Goal: Navigation & Orientation: Find specific page/section

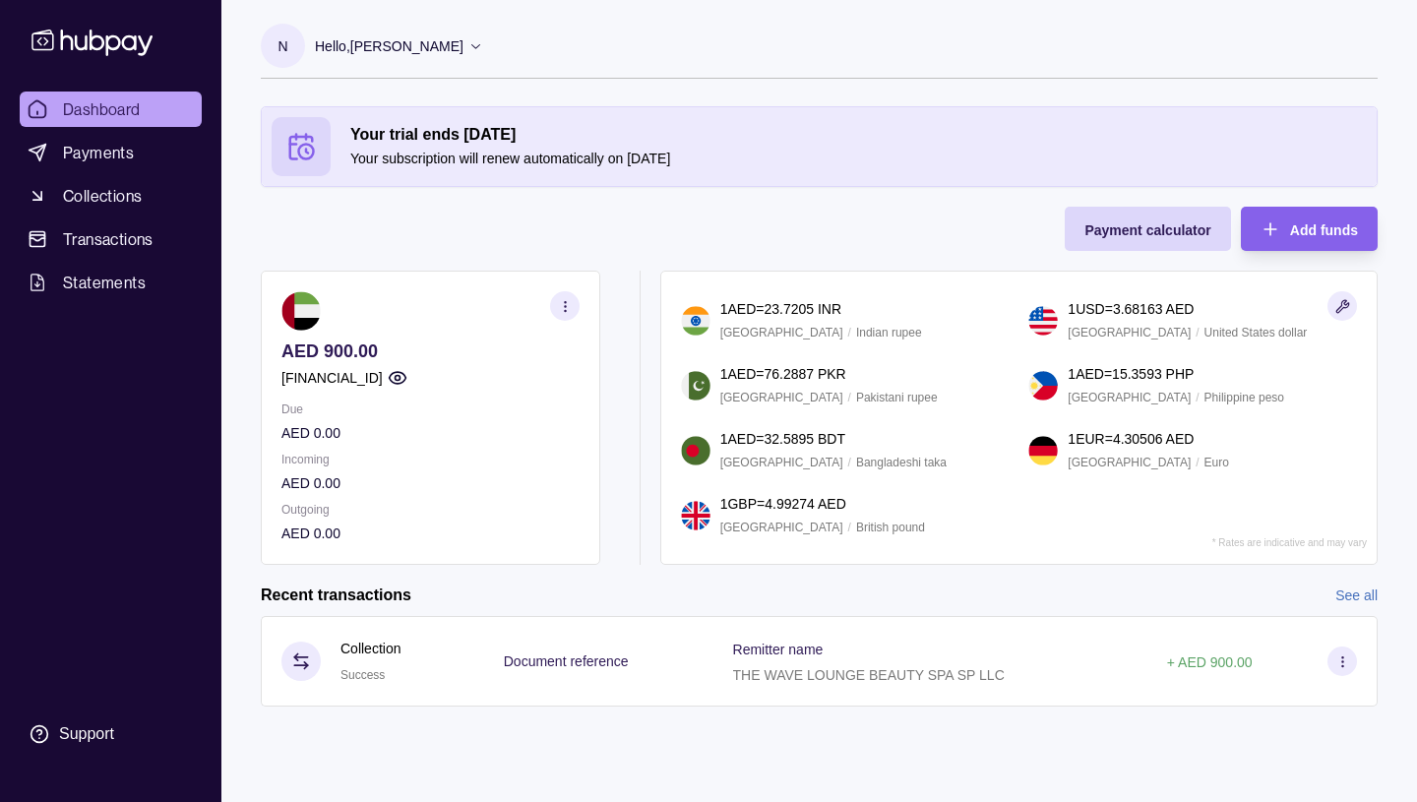
click at [483, 49] on icon at bounding box center [475, 45] width 15 height 15
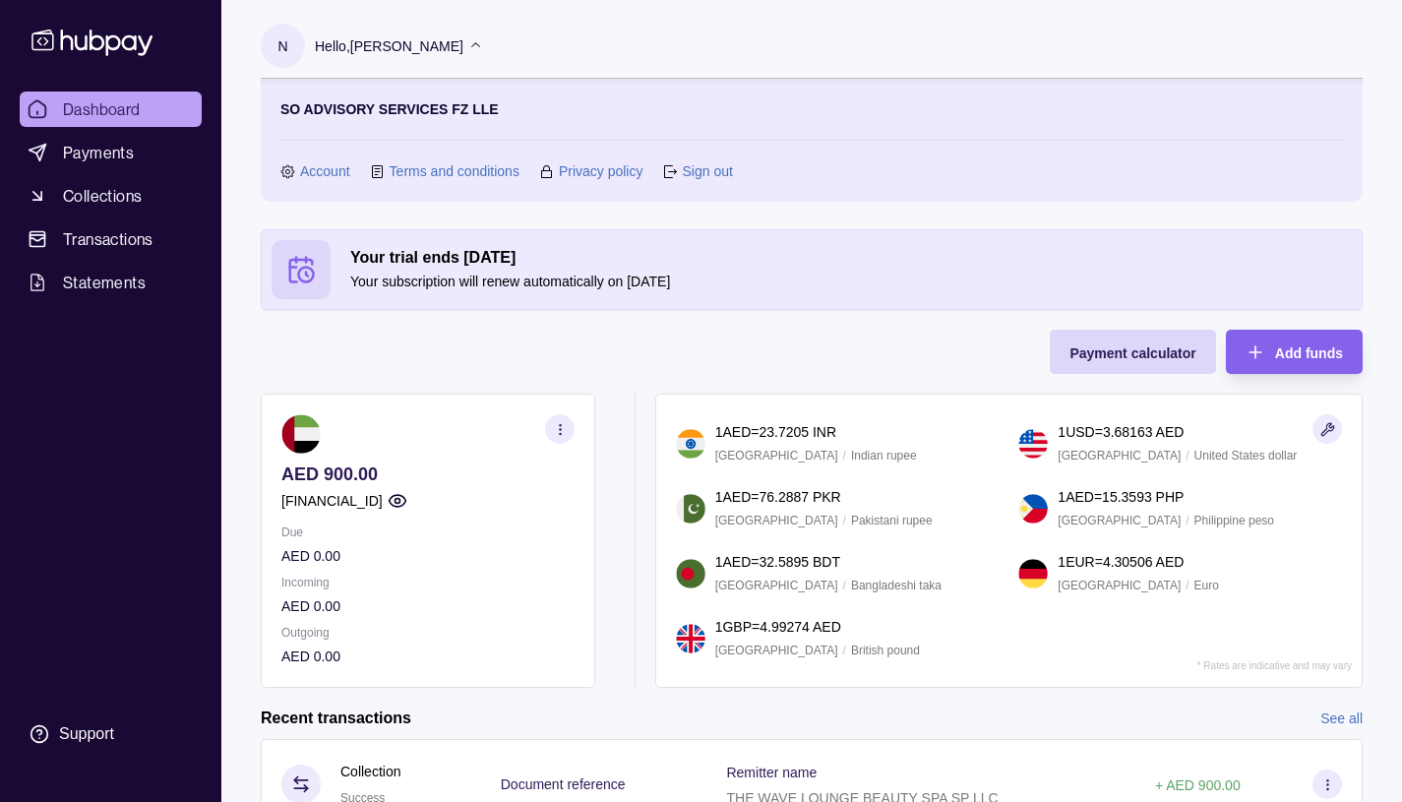
click at [698, 174] on link "Sign out" at bounding box center [707, 171] width 50 height 22
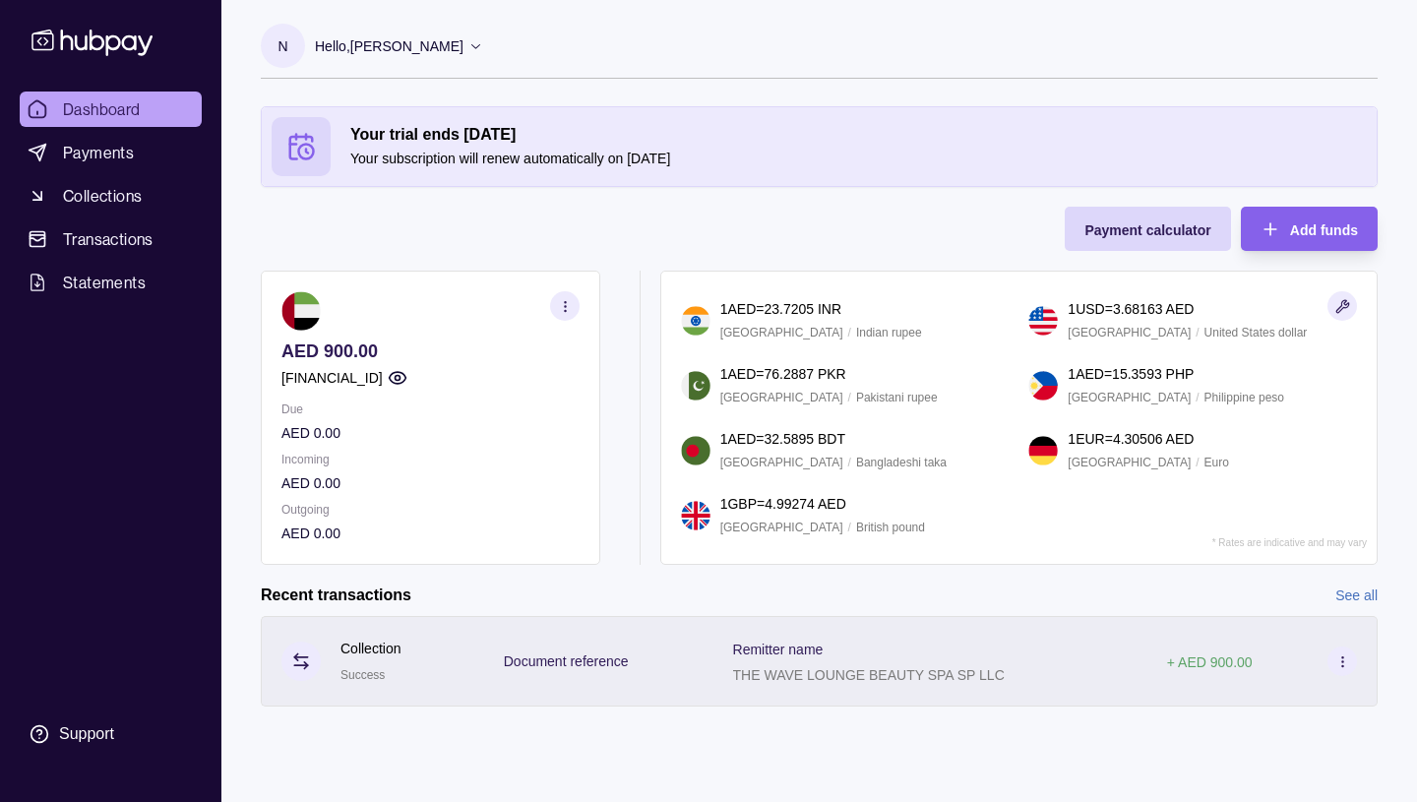
click at [1341, 659] on icon at bounding box center [1342, 661] width 15 height 15
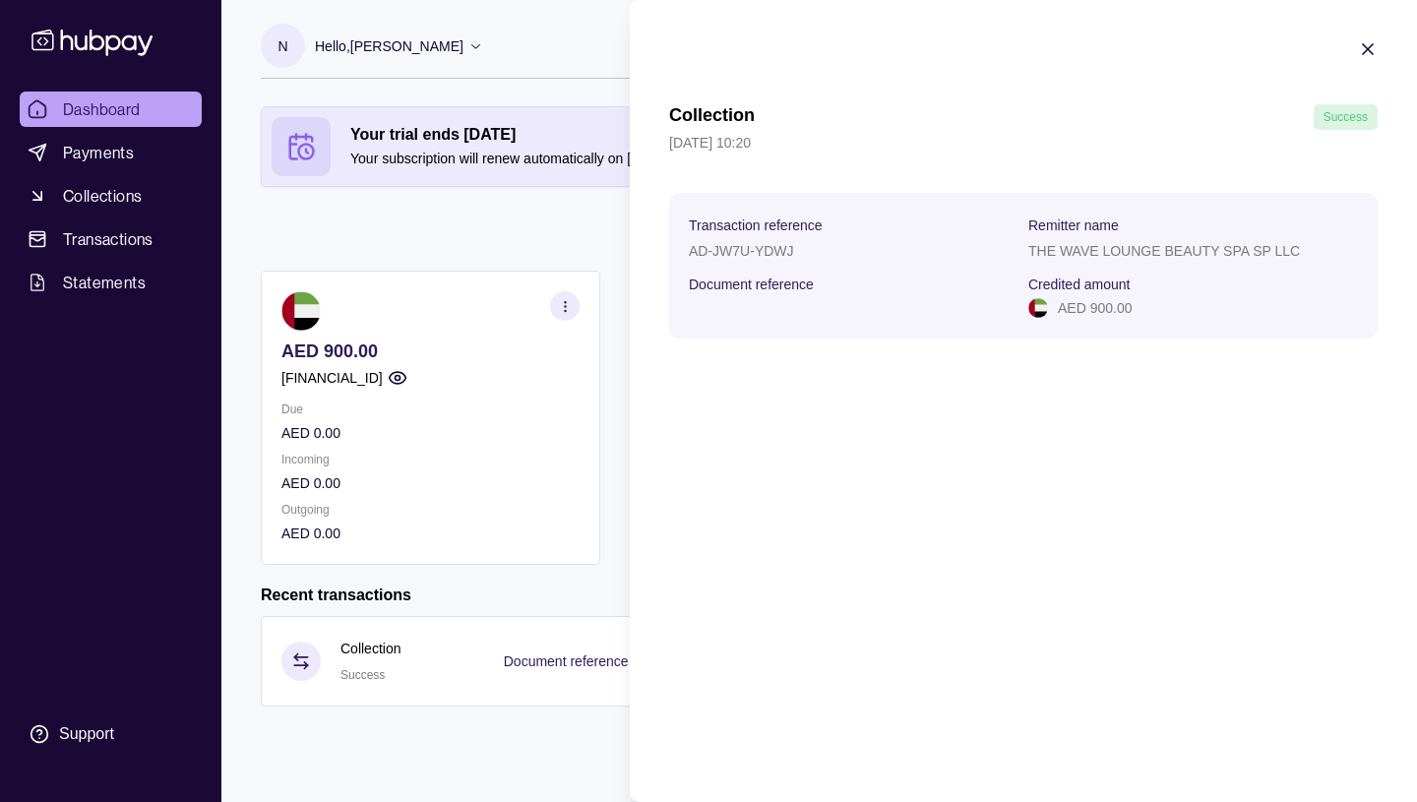
click at [1368, 50] on icon "button" at bounding box center [1367, 49] width 10 height 10
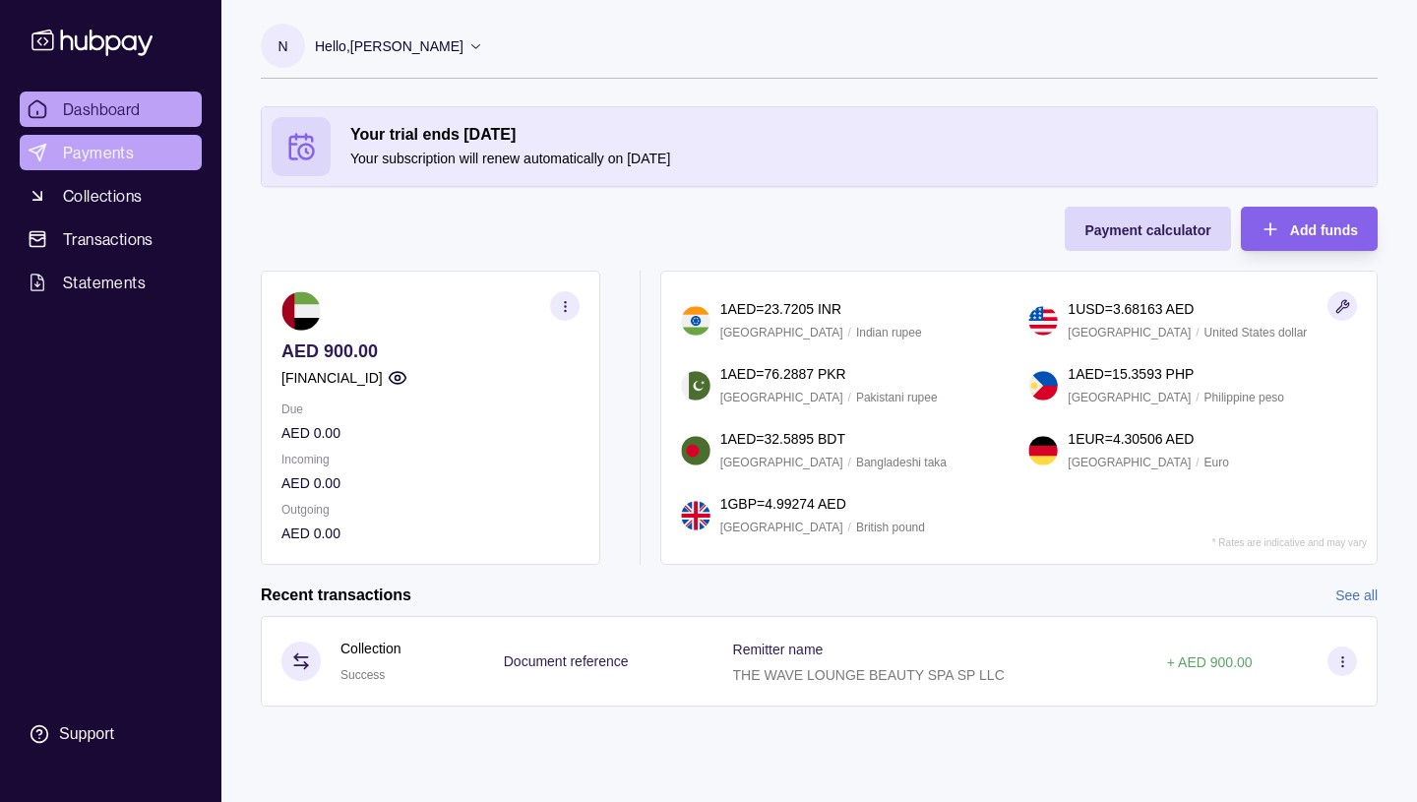
click at [96, 151] on span "Payments" at bounding box center [98, 153] width 71 height 24
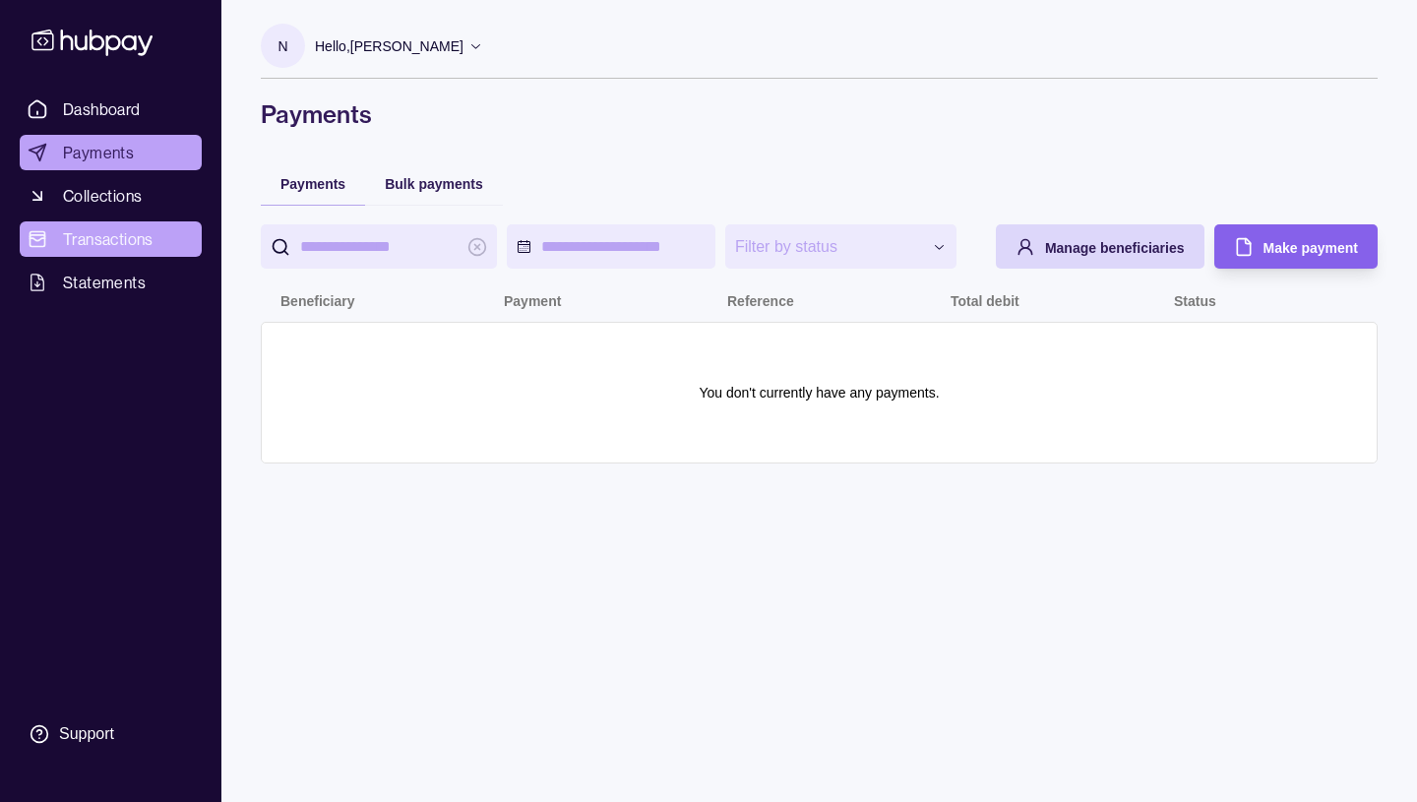
click at [87, 234] on span "Transactions" at bounding box center [108, 239] width 91 height 24
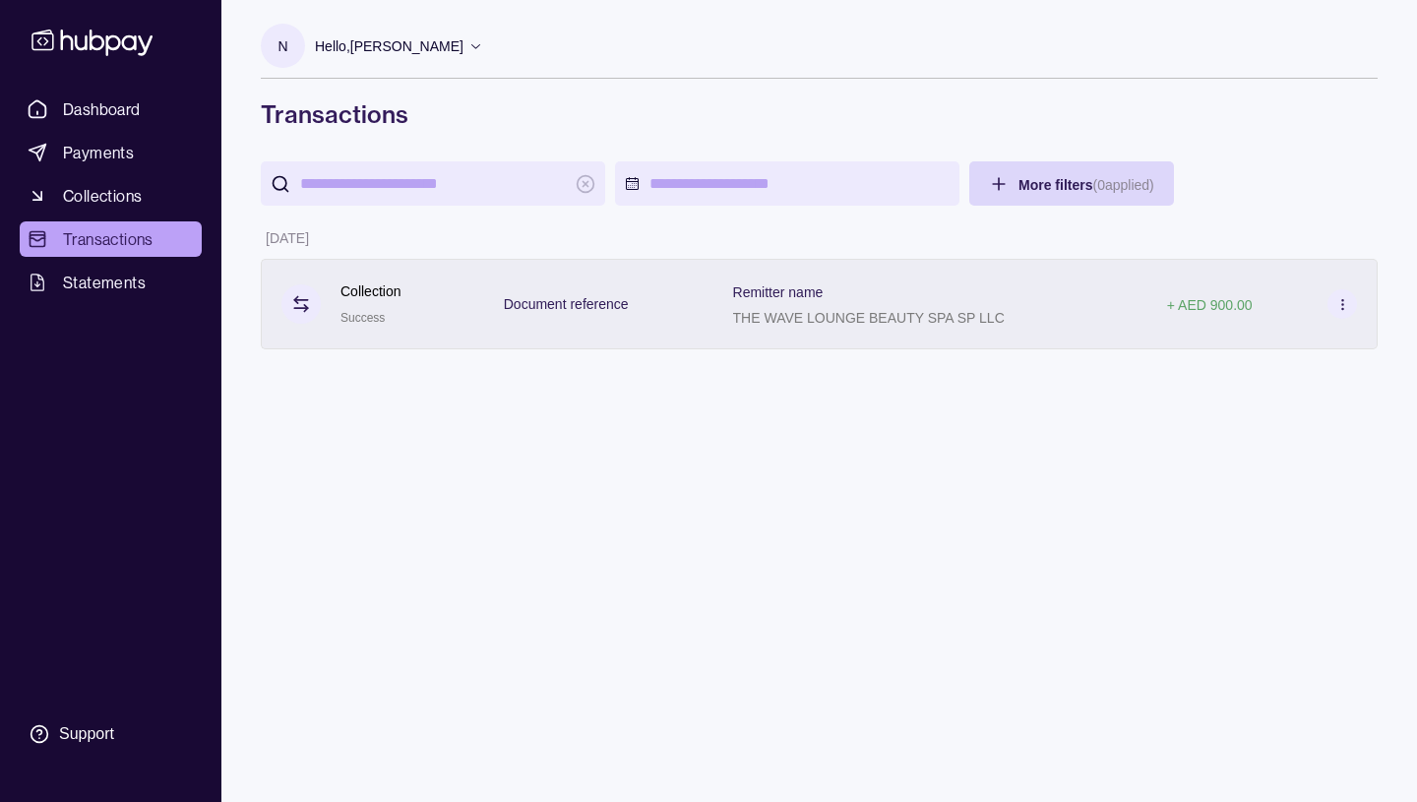
click at [1340, 304] on icon at bounding box center [1342, 304] width 15 height 15
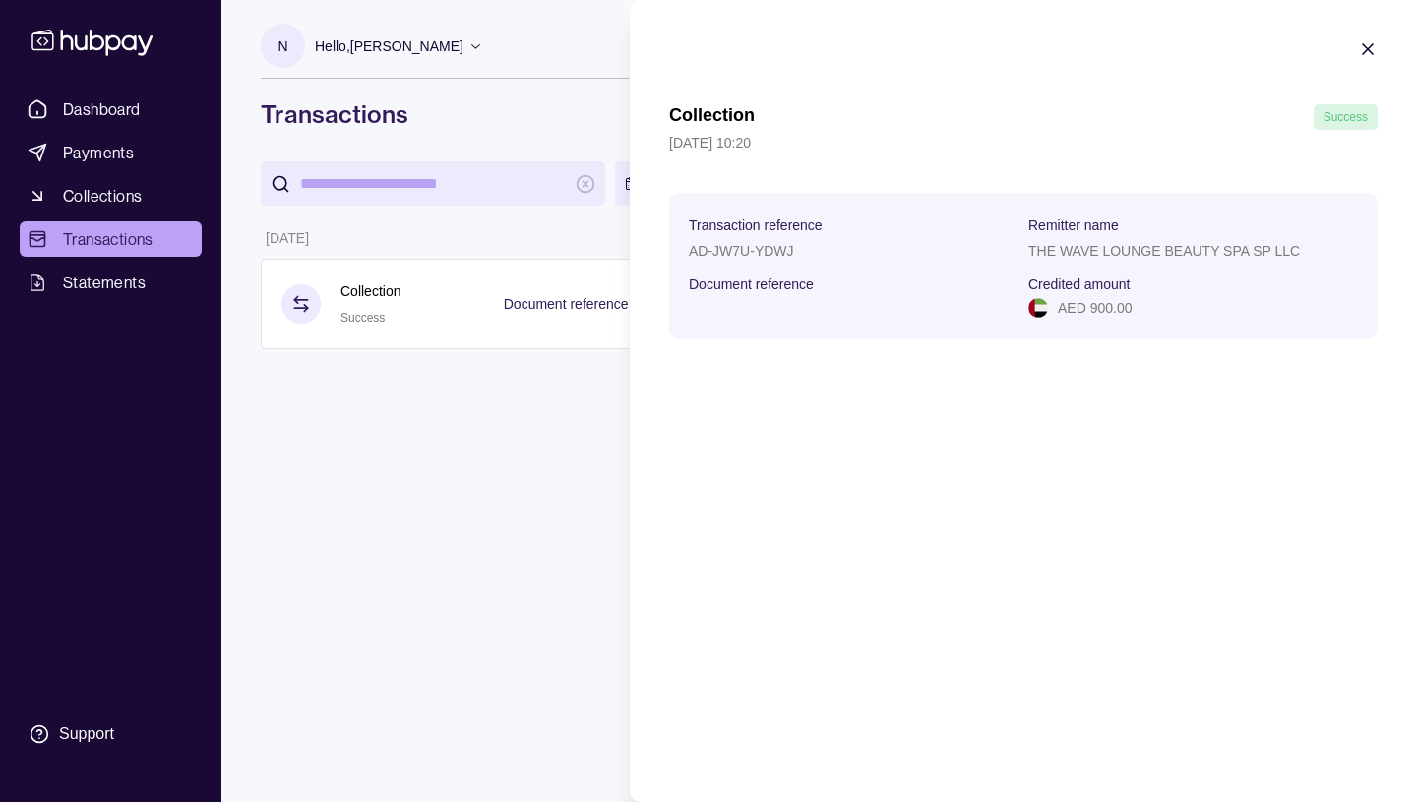
click at [1370, 47] on icon "button" at bounding box center [1367, 49] width 10 height 10
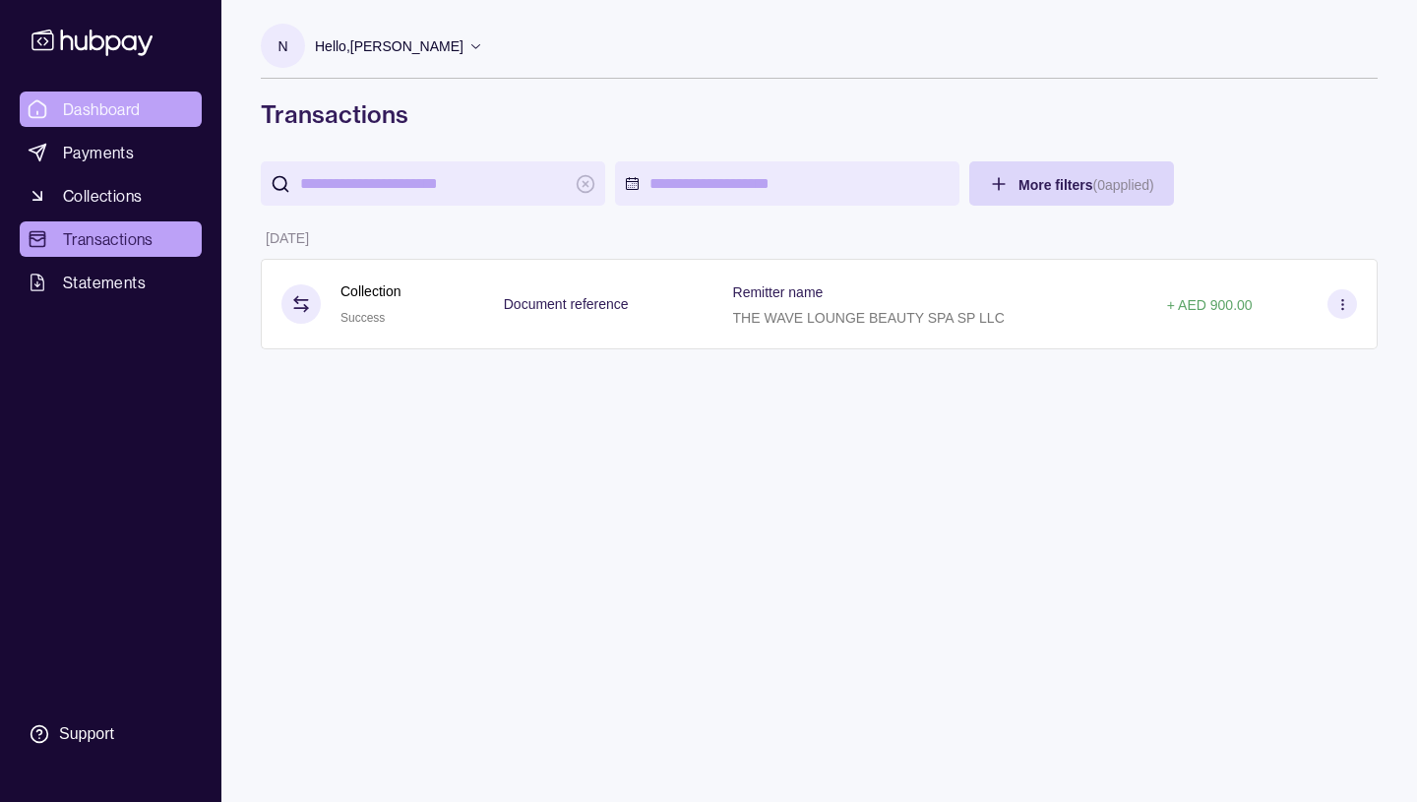
click at [99, 106] on span "Dashboard" at bounding box center [102, 109] width 78 height 24
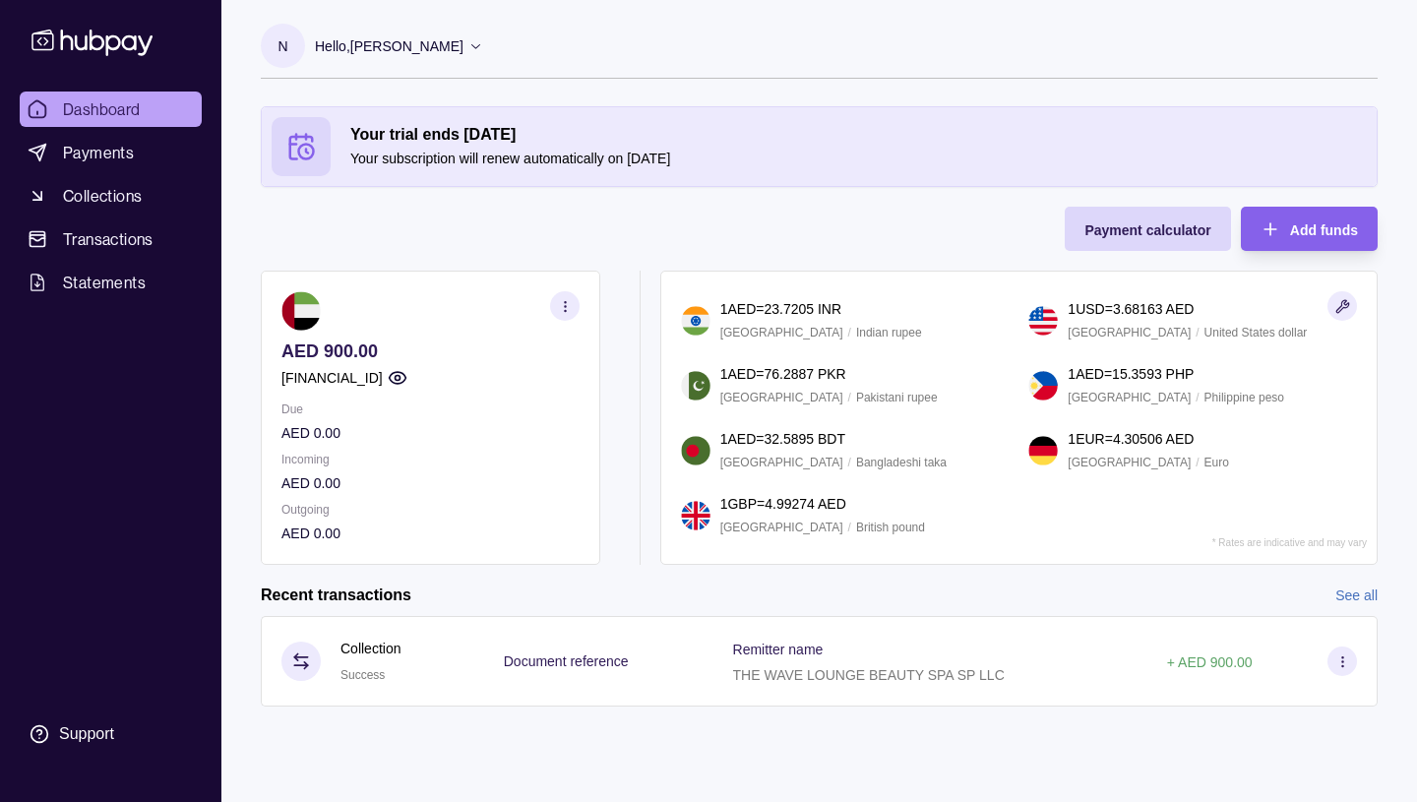
click at [565, 305] on icon "button" at bounding box center [565, 306] width 15 height 15
click at [393, 305] on link "View transactions" at bounding box center [369, 306] width 107 height 22
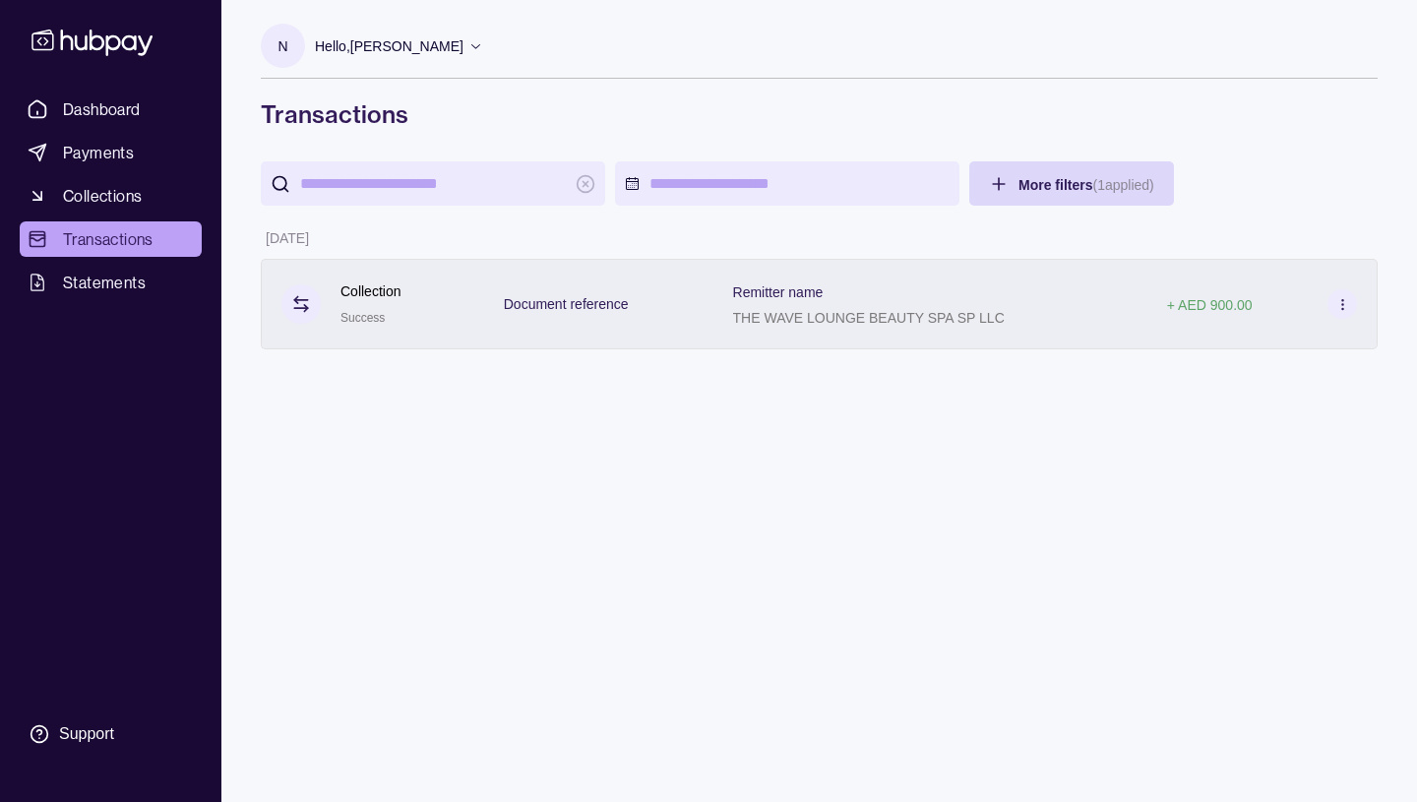
click at [1342, 303] on icon at bounding box center [1342, 304] width 15 height 15
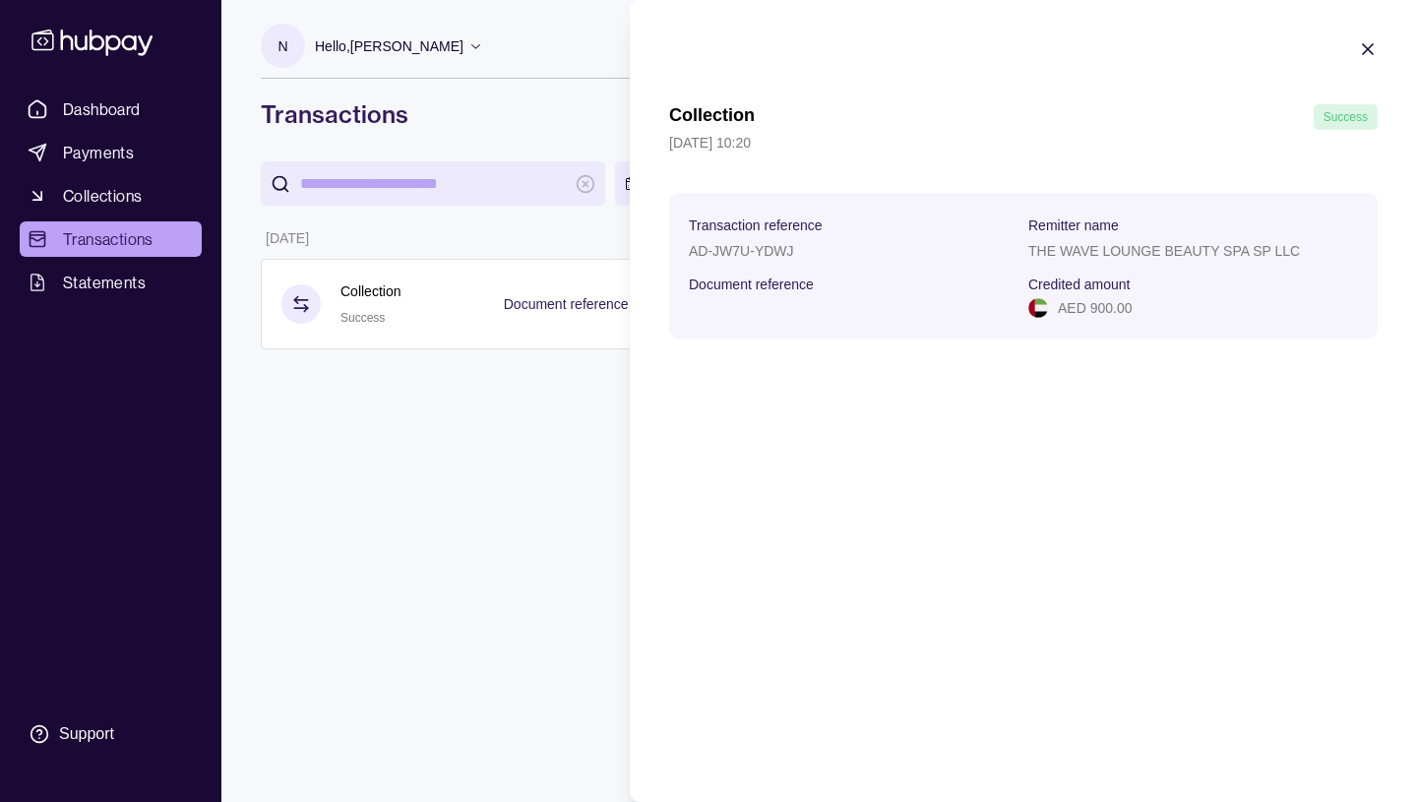
click at [1367, 46] on icon "button" at bounding box center [1368, 49] width 20 height 20
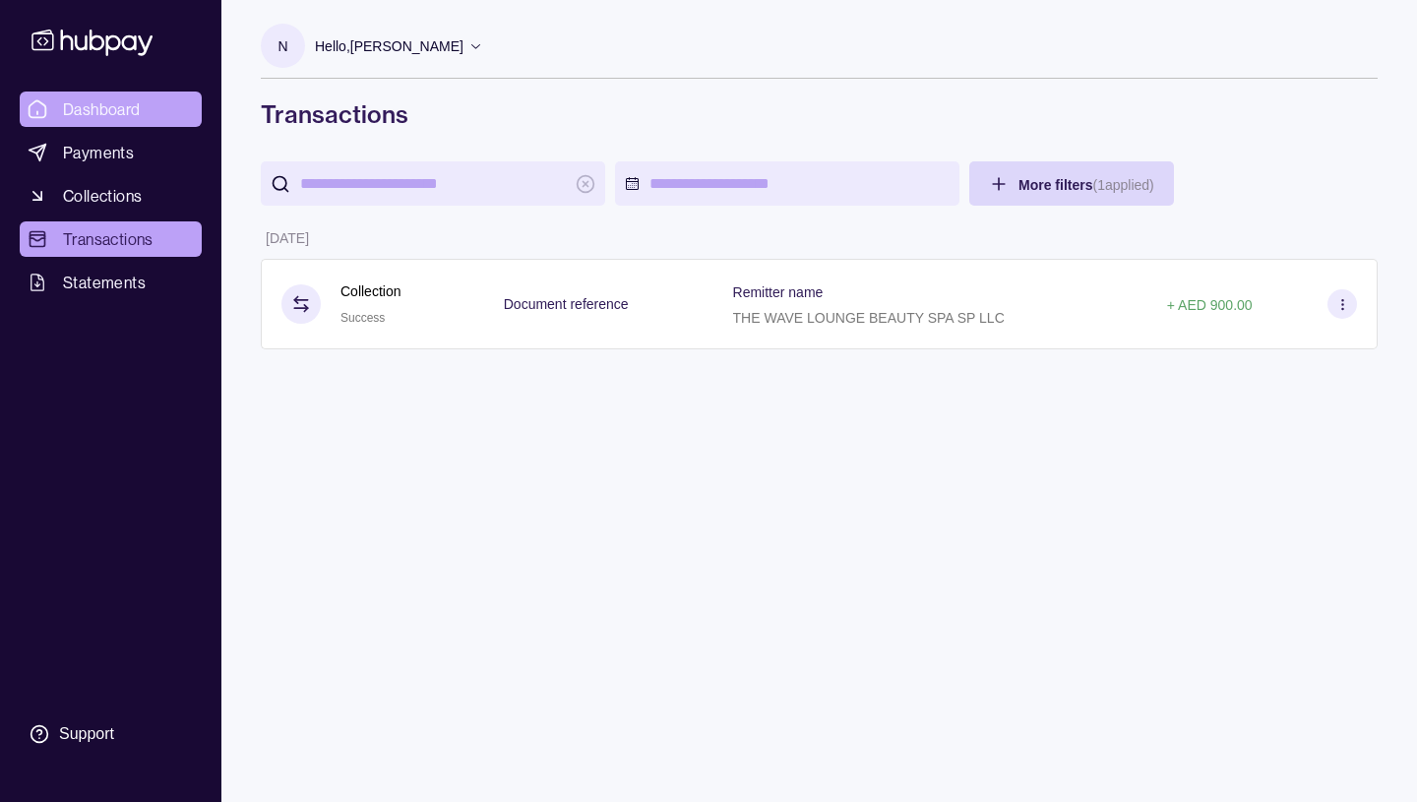
click at [107, 105] on span "Dashboard" at bounding box center [102, 109] width 78 height 24
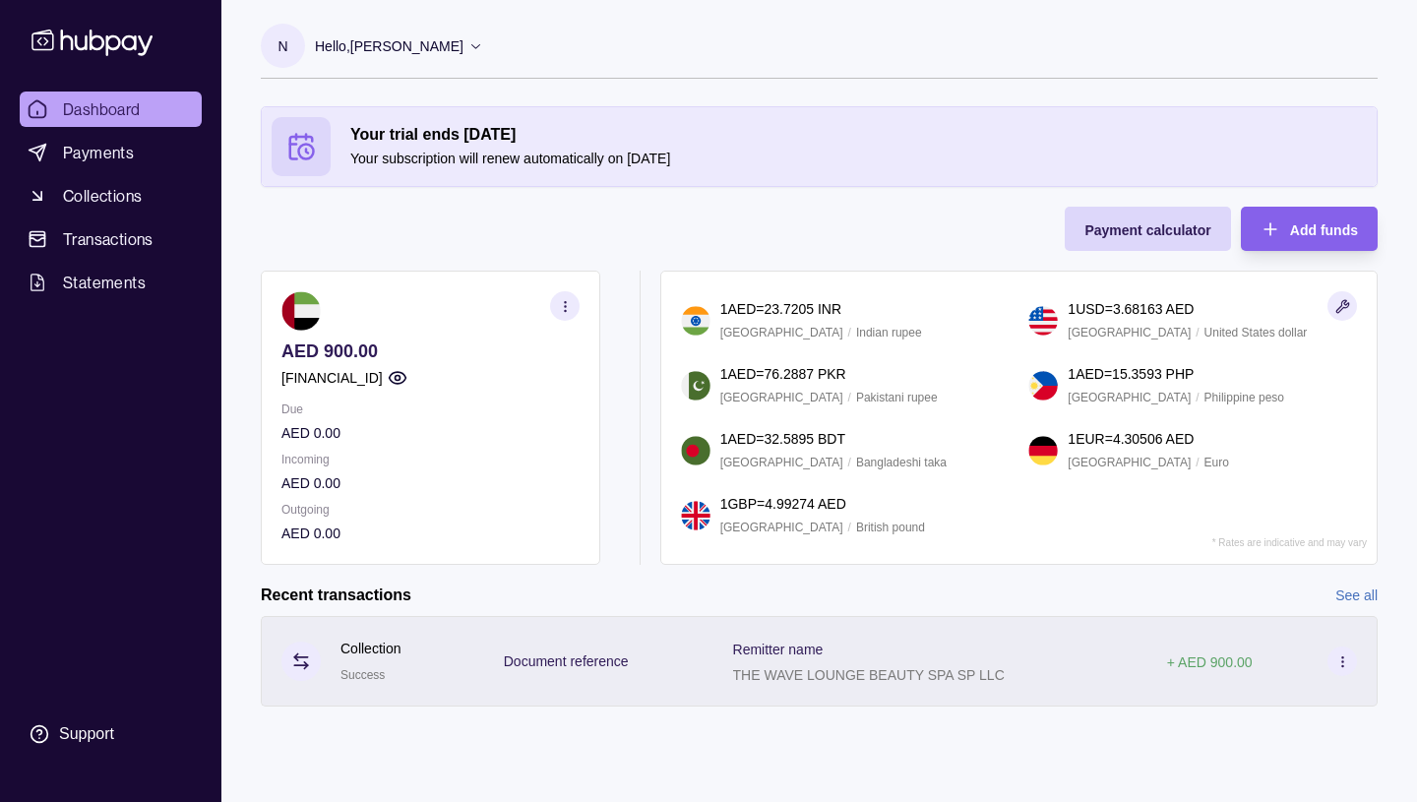
click at [299, 661] on icon at bounding box center [301, 661] width 20 height 20
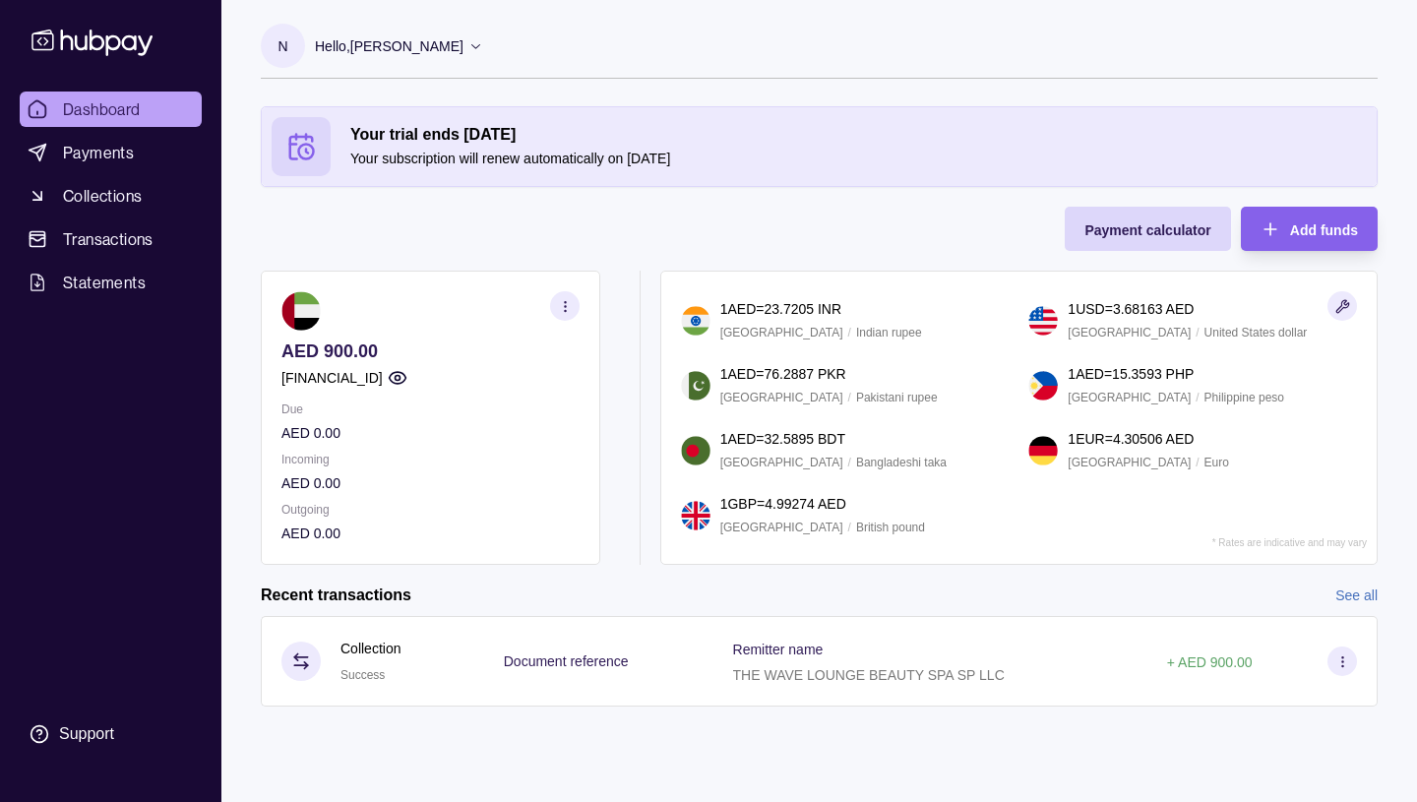
click at [546, 607] on html "Dashboard Payments Collections Transactions Statements Support N Hello, [PERSON…" at bounding box center [708, 401] width 1417 height 802
click at [1351, 595] on link "See all" at bounding box center [1356, 595] width 42 height 22
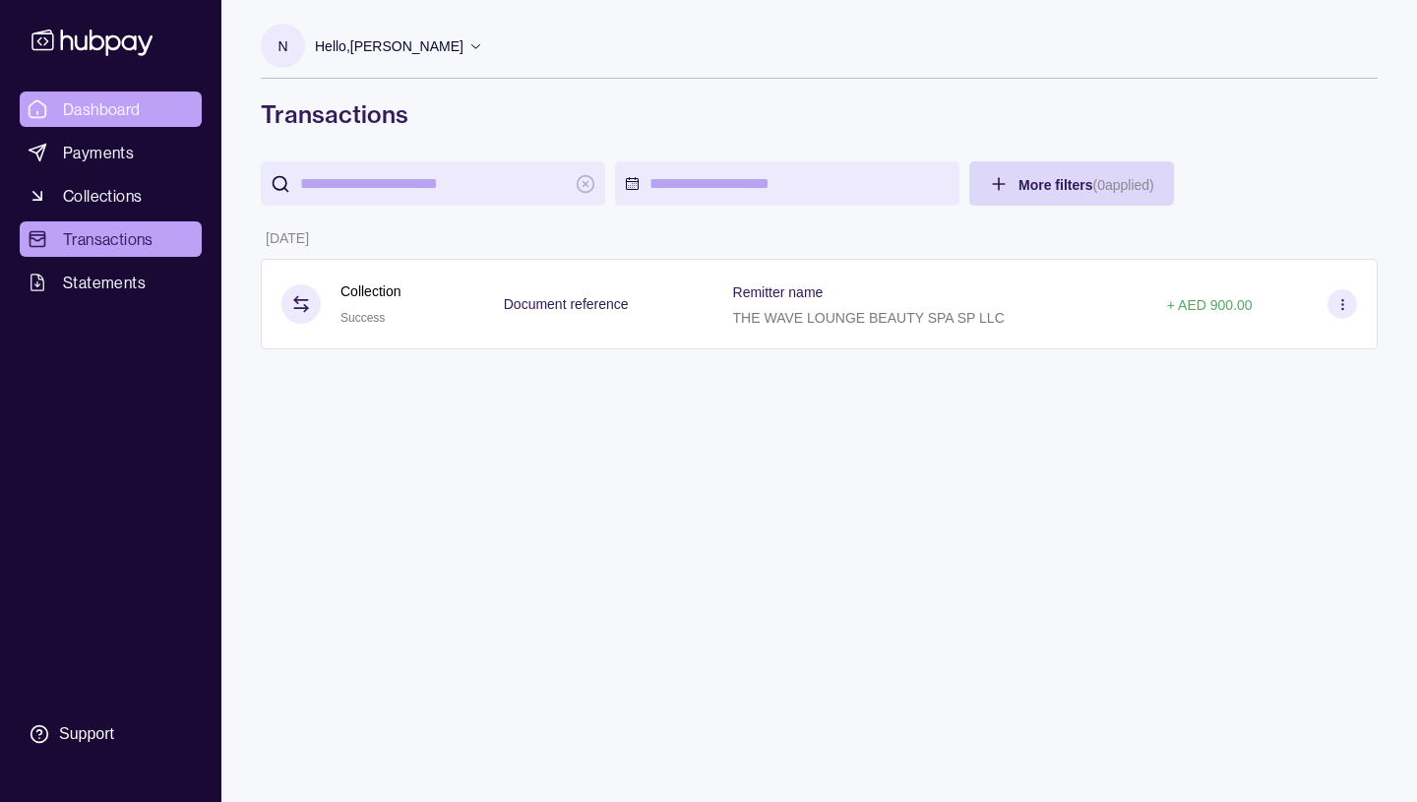
click at [94, 108] on span "Dashboard" at bounding box center [102, 109] width 78 height 24
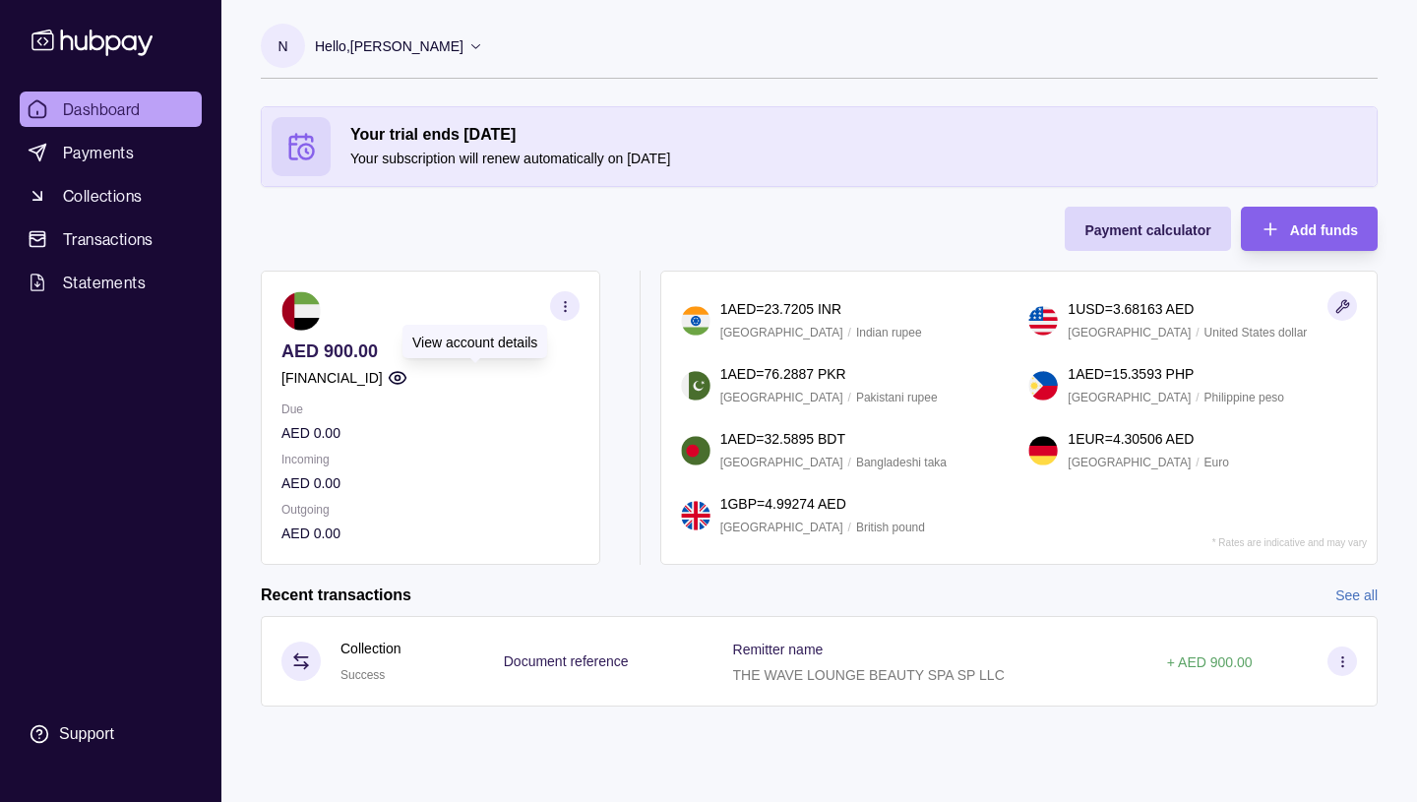
click at [399, 376] on circle "button" at bounding box center [396, 378] width 5 height 5
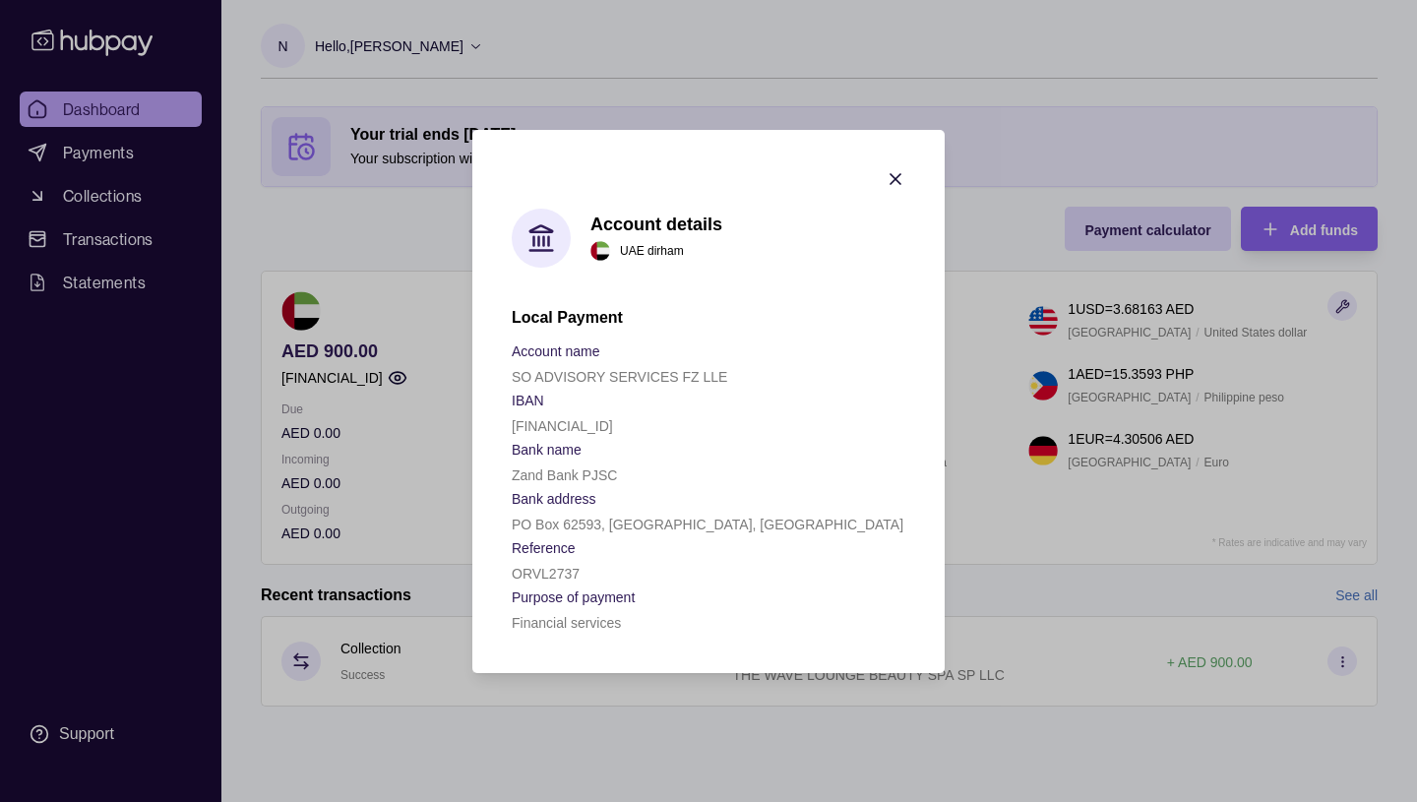
click at [893, 181] on icon "button" at bounding box center [895, 179] width 10 height 10
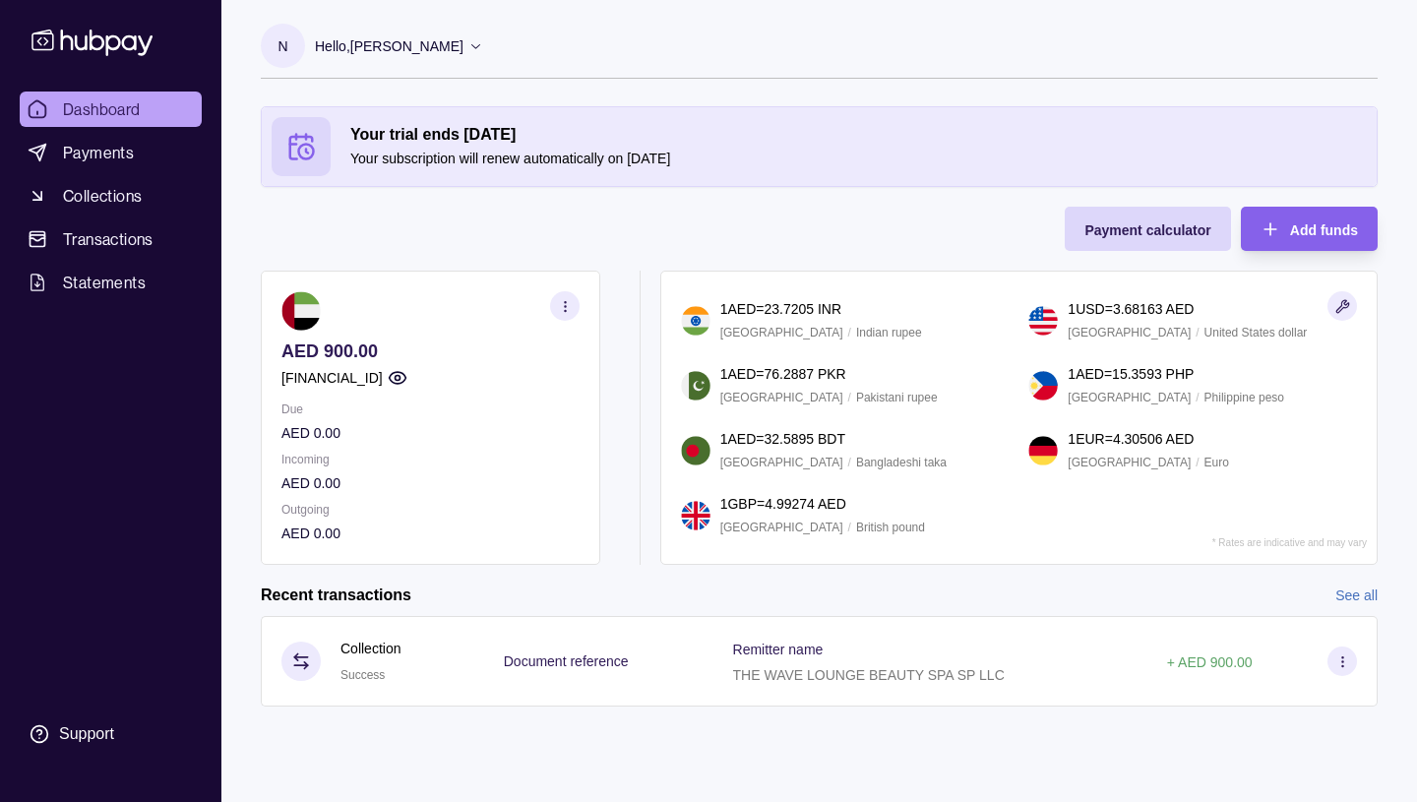
click at [564, 301] on icon "button" at bounding box center [565, 306] width 15 height 15
click at [382, 306] on link "View transactions" at bounding box center [369, 306] width 107 height 22
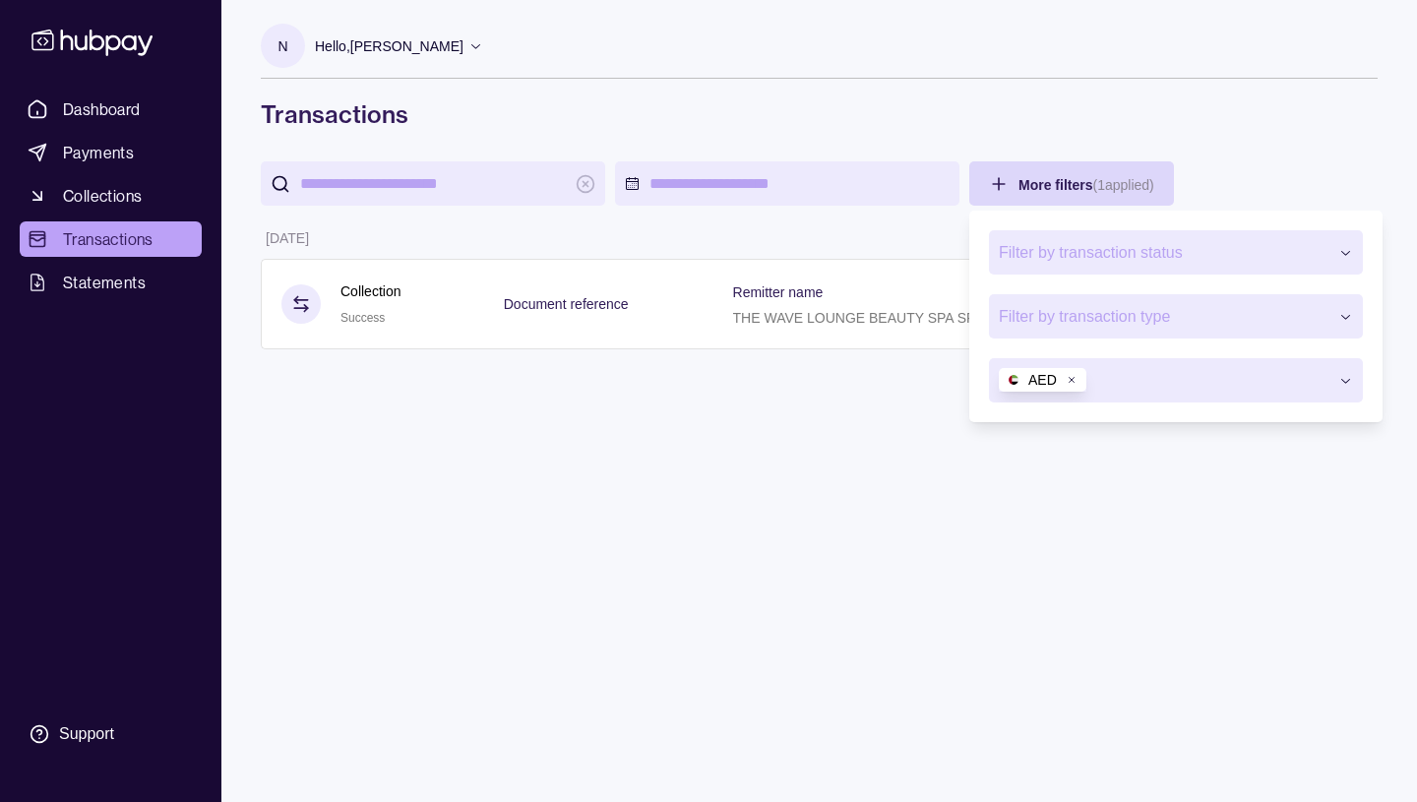
click at [1344, 317] on icon "button" at bounding box center [1345, 316] width 15 height 15
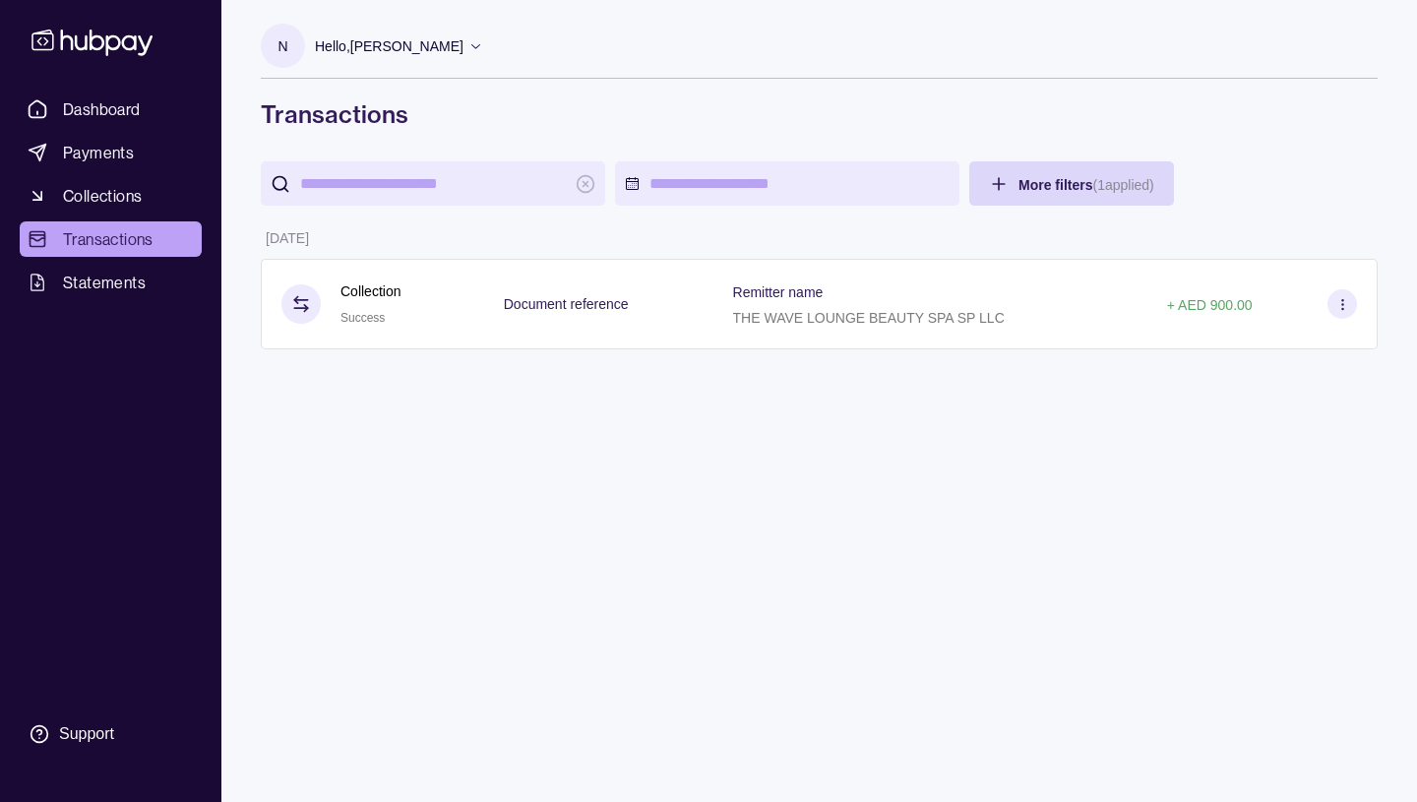
drag, startPoint x: 1410, startPoint y: 278, endPoint x: 1410, endPoint y: 330, distance: 51.2
click at [1410, 330] on html "Dashboard Payments Collections Transactions Statements Support N Hello, [PERSON…" at bounding box center [708, 401] width 1417 height 802
click at [1007, 184] on html "Dashboard Payments Collections Transactions Statements Support N Hello, [PERSON…" at bounding box center [708, 401] width 1417 height 802
click at [990, 181] on html "Dashboard Payments Collections Transactions Statements Support N Hello, [PERSON…" at bounding box center [708, 401] width 1417 height 802
click at [997, 190] on html "Dashboard Payments Collections Transactions Statements Support N Hello, [PERSON…" at bounding box center [708, 401] width 1417 height 802
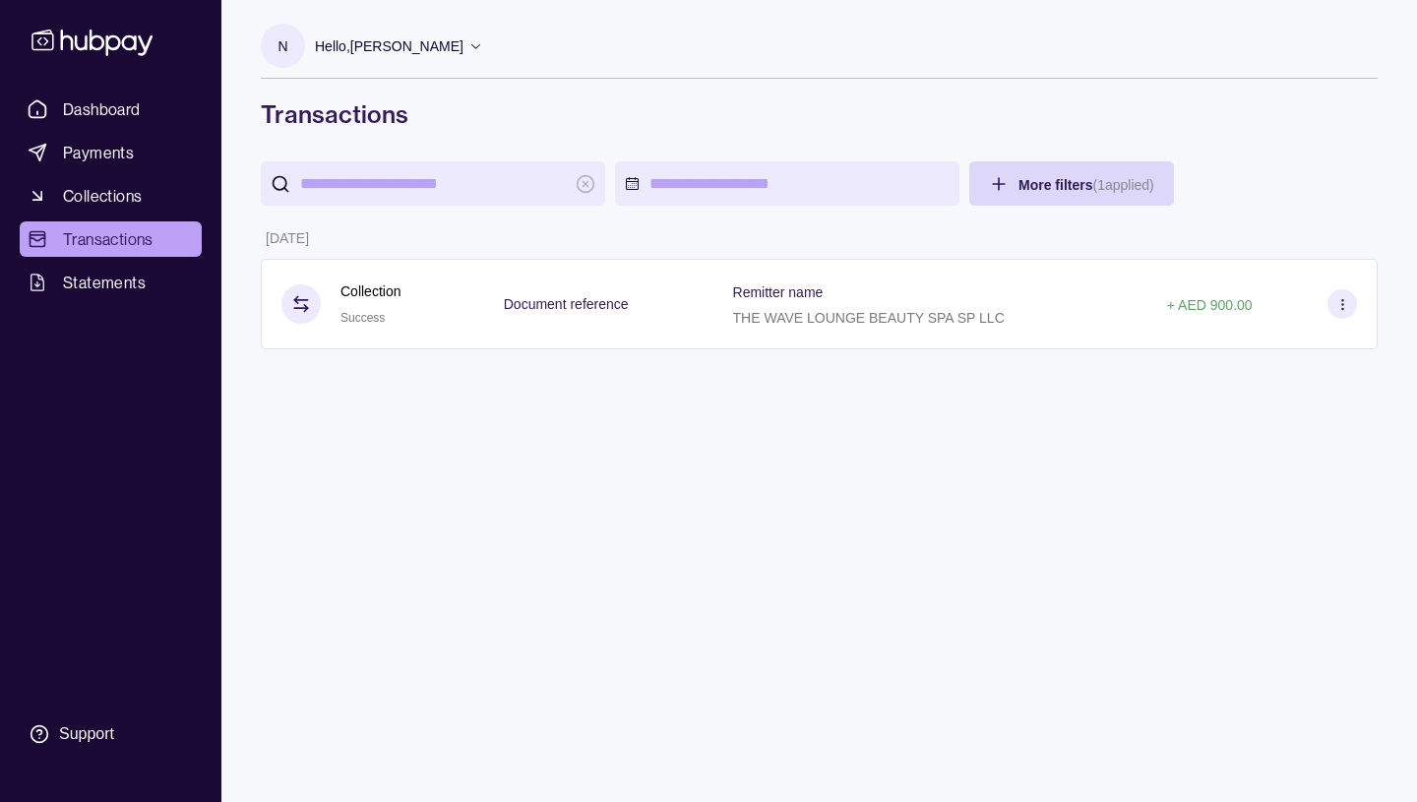
click at [1050, 181] on html "Dashboard Payments Collections Transactions Statements Support N Hello, [PERSON…" at bounding box center [708, 401] width 1417 height 802
click at [1136, 188] on html "Dashboard Payments Collections Transactions Statements Support N Hello, [PERSON…" at bounding box center [708, 401] width 1417 height 802
click at [1041, 180] on html "Dashboard Payments Collections Transactions Statements Support N Hello, [PERSON…" at bounding box center [708, 401] width 1417 height 802
click at [999, 183] on html "Dashboard Payments Collections Transactions Statements Support N Hello, [PERSON…" at bounding box center [708, 401] width 1417 height 802
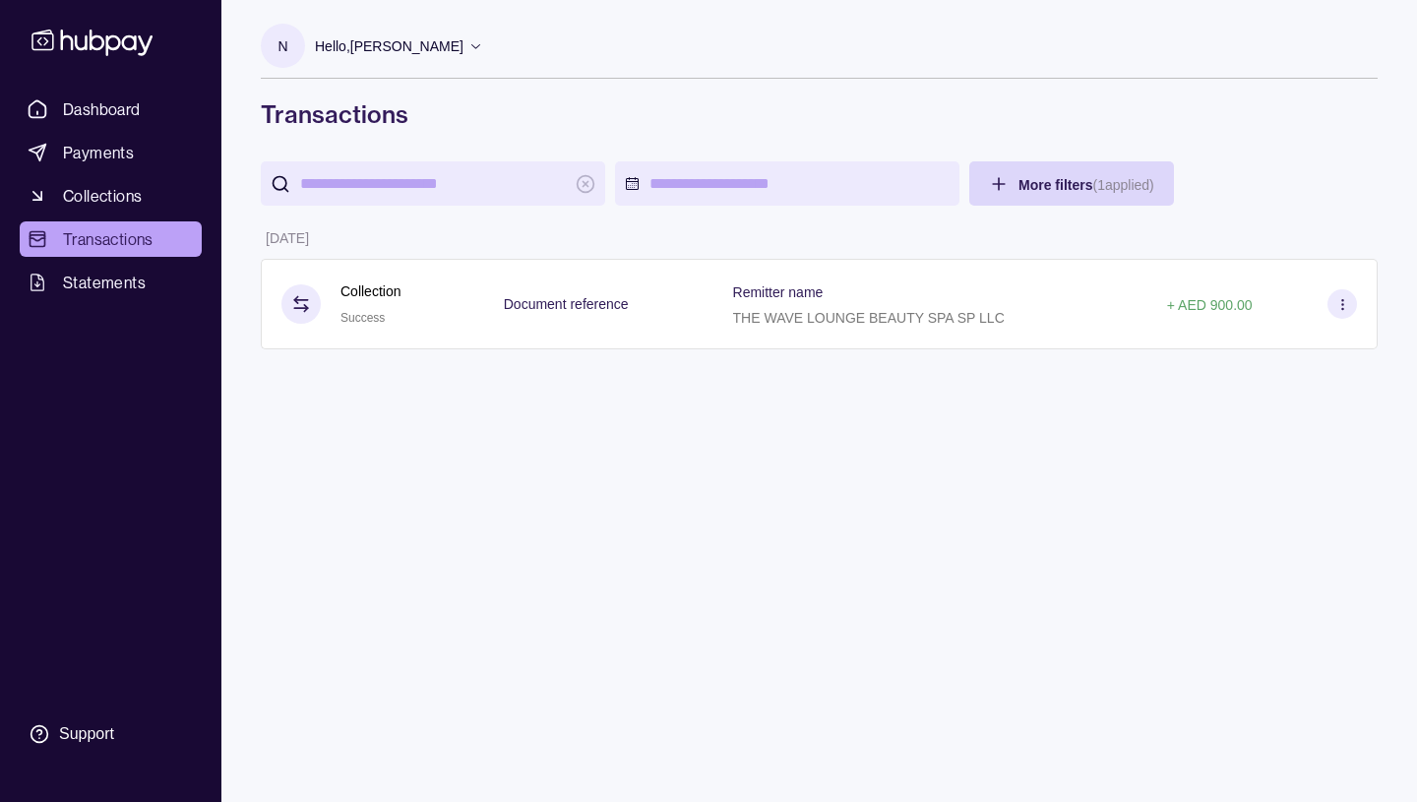
click at [999, 183] on html "Dashboard Payments Collections Transactions Statements Support N Hello, [PERSON…" at bounding box center [708, 401] width 1417 height 802
click at [1058, 185] on html "Dashboard Payments Collections Transactions Statements Support N Hello, [PERSON…" at bounding box center [708, 401] width 1417 height 802
click at [1000, 184] on html "Dashboard Payments Collections Transactions Statements Support N Hello, [PERSON…" at bounding box center [708, 401] width 1417 height 802
click at [1029, 186] on html "Dashboard Payments Collections Transactions Statements Support N Hello, [PERSON…" at bounding box center [708, 401] width 1417 height 802
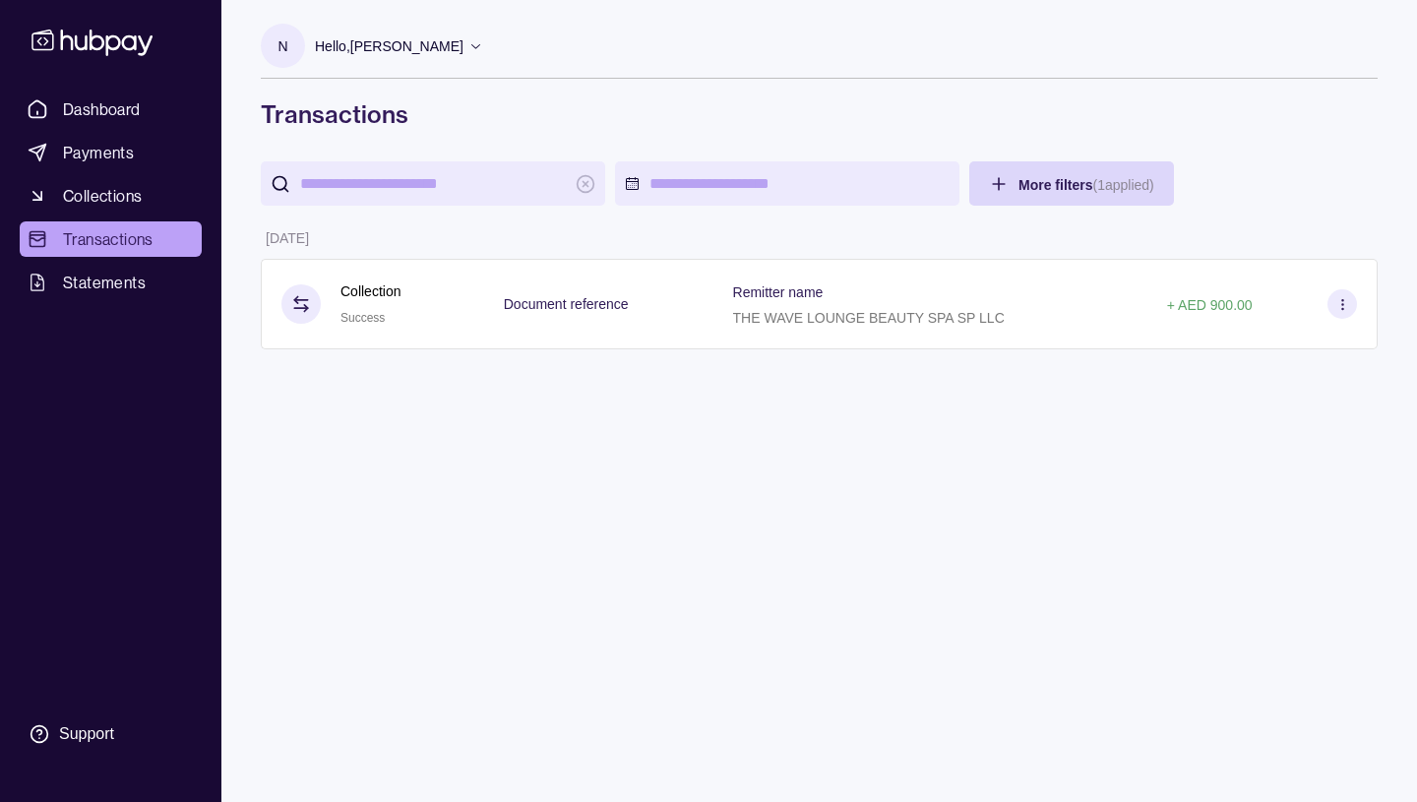
click at [445, 179] on html "Dashboard Payments Collections Transactions Statements Support N Hello, [PERSON…" at bounding box center [708, 401] width 1417 height 802
click at [586, 177] on html "Dashboard Payments Collections Transactions Statements Support N Hello, [PERSON…" at bounding box center [708, 401] width 1417 height 802
click at [586, 188] on html "Dashboard Payments Collections Transactions Statements Support N Hello, [PERSON…" at bounding box center [708, 401] width 1417 height 802
click at [750, 192] on html "Dashboard Payments Collections Transactions Statements Support N Hello, [PERSON…" at bounding box center [708, 401] width 1417 height 802
click at [1070, 190] on html "Dashboard Payments Collections Transactions Statements Support N Hello, [PERSON…" at bounding box center [708, 401] width 1417 height 802
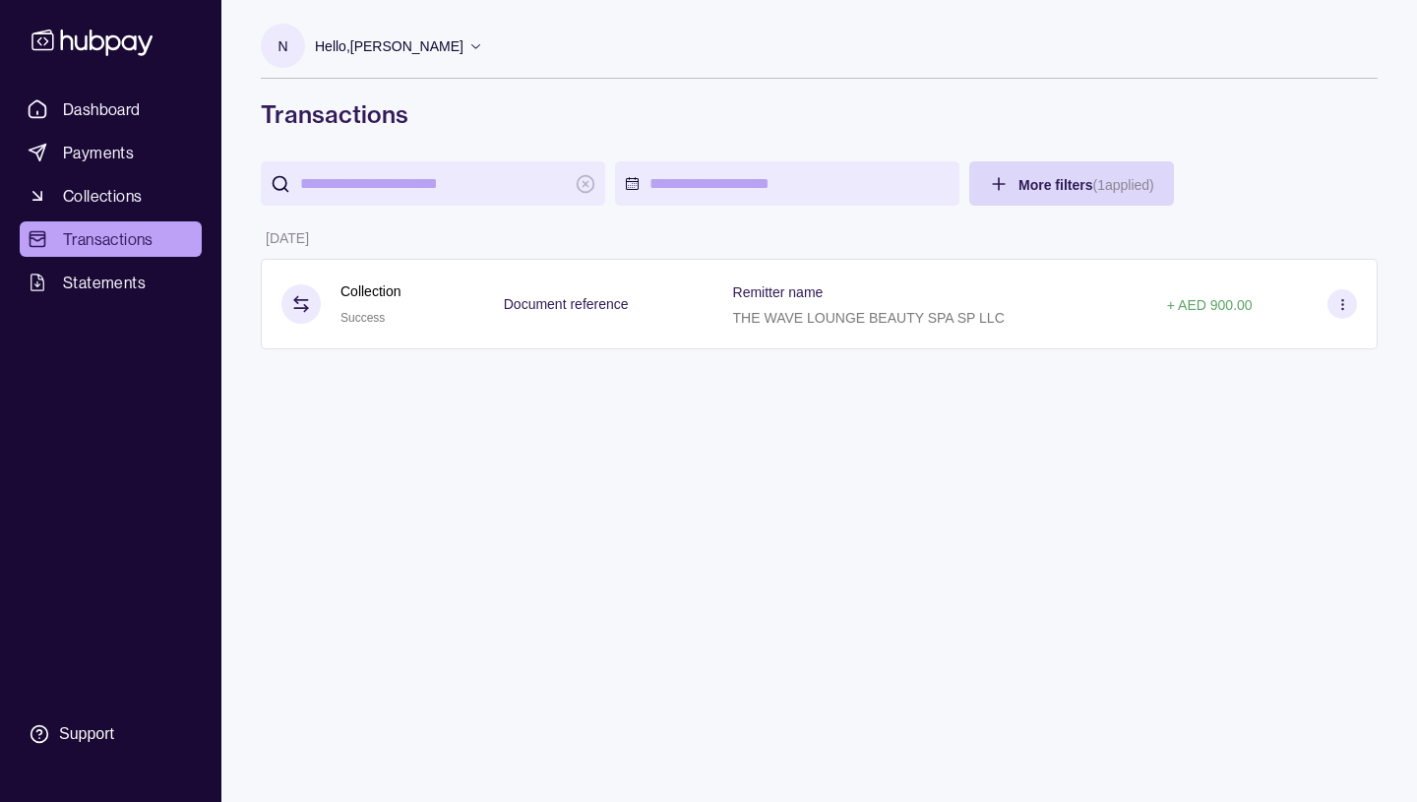
click at [1068, 191] on html "Dashboard Payments Collections Transactions Statements Support N Hello, [PERSON…" at bounding box center [708, 401] width 1417 height 802
click at [1003, 188] on html "Dashboard Payments Collections Transactions Statements Support N Hello, [PERSON…" at bounding box center [708, 401] width 1417 height 802
click at [1142, 187] on html "Dashboard Payments Collections Transactions Statements Support N Hello, [PERSON…" at bounding box center [708, 401] width 1417 height 802
click at [1341, 303] on html "Dashboard Payments Collections Transactions Statements Support N Hello, [PERSON…" at bounding box center [708, 401] width 1417 height 802
click at [1178, 303] on html "Dashboard Payments Collections Transactions Statements Support N Hello, [PERSON…" at bounding box center [708, 401] width 1417 height 802
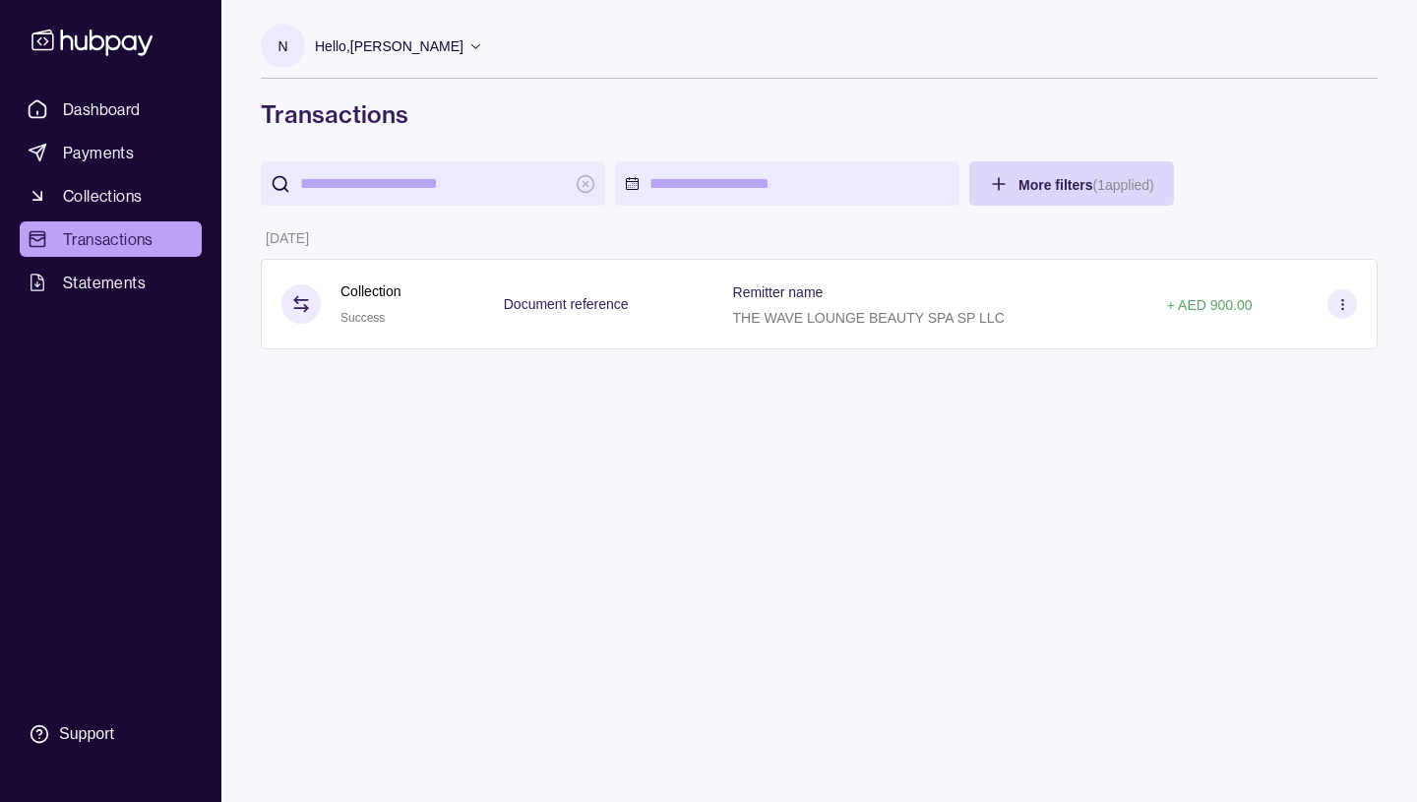
click at [1089, 450] on html "Dashboard Payments Collections Transactions Statements Support N Hello, [PERSON…" at bounding box center [708, 401] width 1417 height 802
click at [794, 311] on html "Dashboard Payments Collections Transactions Statements Support N Hello, [PERSON…" at bounding box center [708, 401] width 1417 height 802
click at [368, 321] on html "Dashboard Payments Collections Transactions Statements Support N Hello, [PERSON…" at bounding box center [708, 401] width 1417 height 802
click at [297, 299] on html "Dashboard Payments Collections Transactions Statements Support N Hello, [PERSON…" at bounding box center [708, 401] width 1417 height 802
click at [105, 238] on html "Dashboard Payments Collections Transactions Statements Support N Hello, [PERSON…" at bounding box center [708, 401] width 1417 height 802
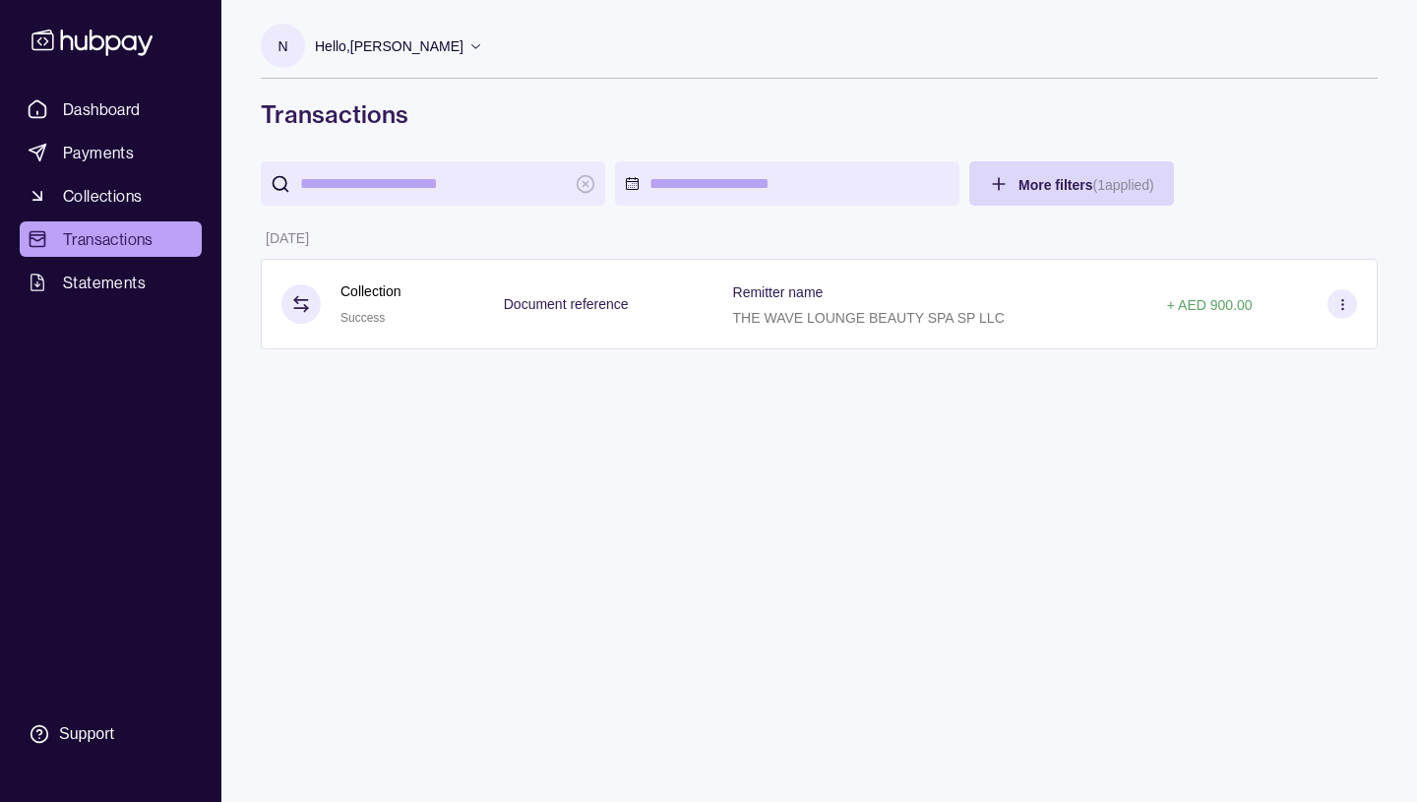
click at [106, 108] on html "Dashboard Payments Collections Transactions Statements Support N Hello, [PERSON…" at bounding box center [708, 401] width 1417 height 802
click at [83, 104] on html "Dashboard Payments Collections Transactions Statements Support N Hello, [PERSON…" at bounding box center [708, 401] width 1417 height 802
click at [123, 113] on html "Dashboard Payments Collections Transactions Statements Support N Hello, [PERSON…" at bounding box center [708, 401] width 1417 height 802
click at [525, 46] on html "Dashboard Payments Collections Transactions Statements Support N Hello, [PERSON…" at bounding box center [708, 401] width 1417 height 802
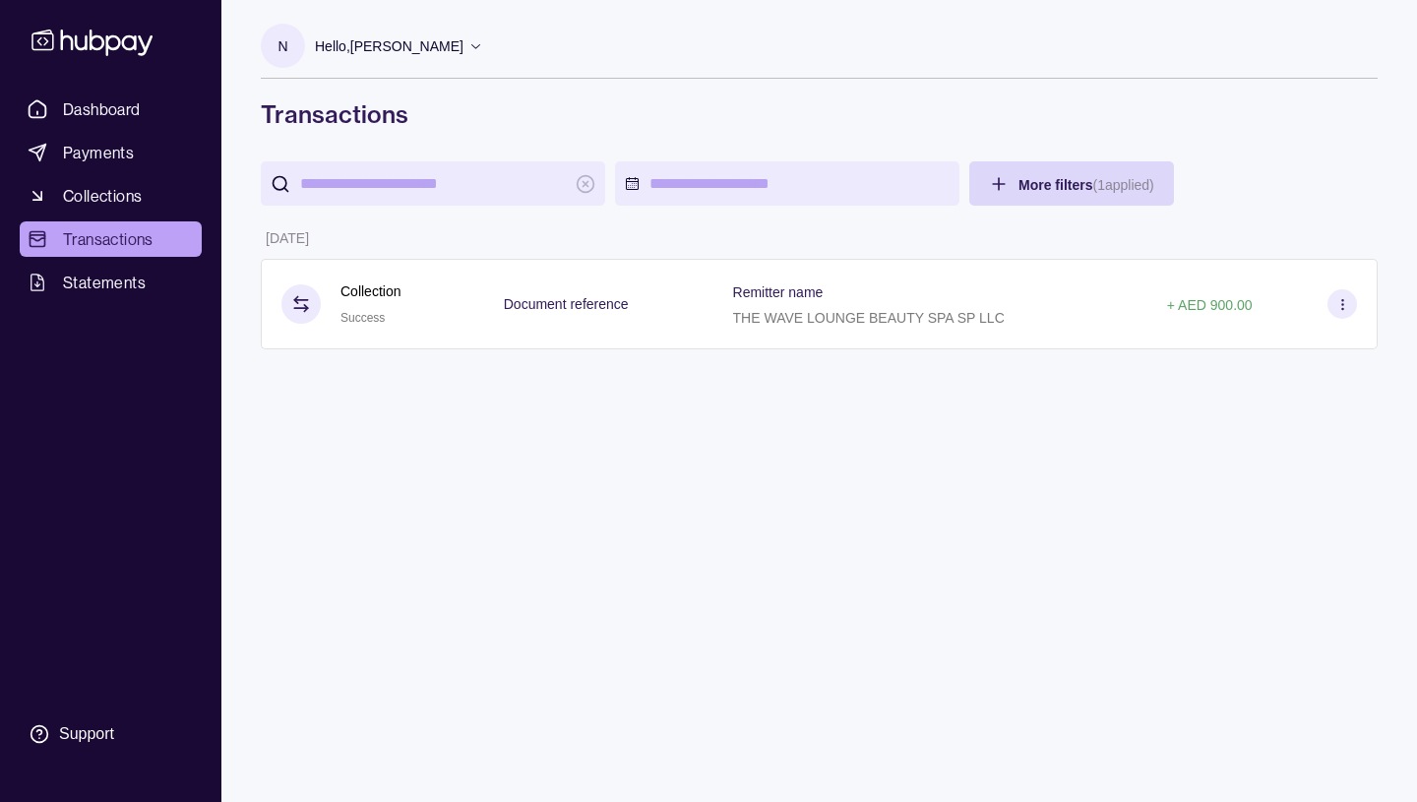
click at [473, 44] on html "Dashboard Payments Collections Transactions Statements Support N Hello, [PERSON…" at bounding box center [708, 401] width 1417 height 802
click at [510, 48] on html "Dashboard Payments Collections Transactions Statements Support N Hello, [PERSON…" at bounding box center [708, 401] width 1417 height 802
